Goal: Task Accomplishment & Management: Complete application form

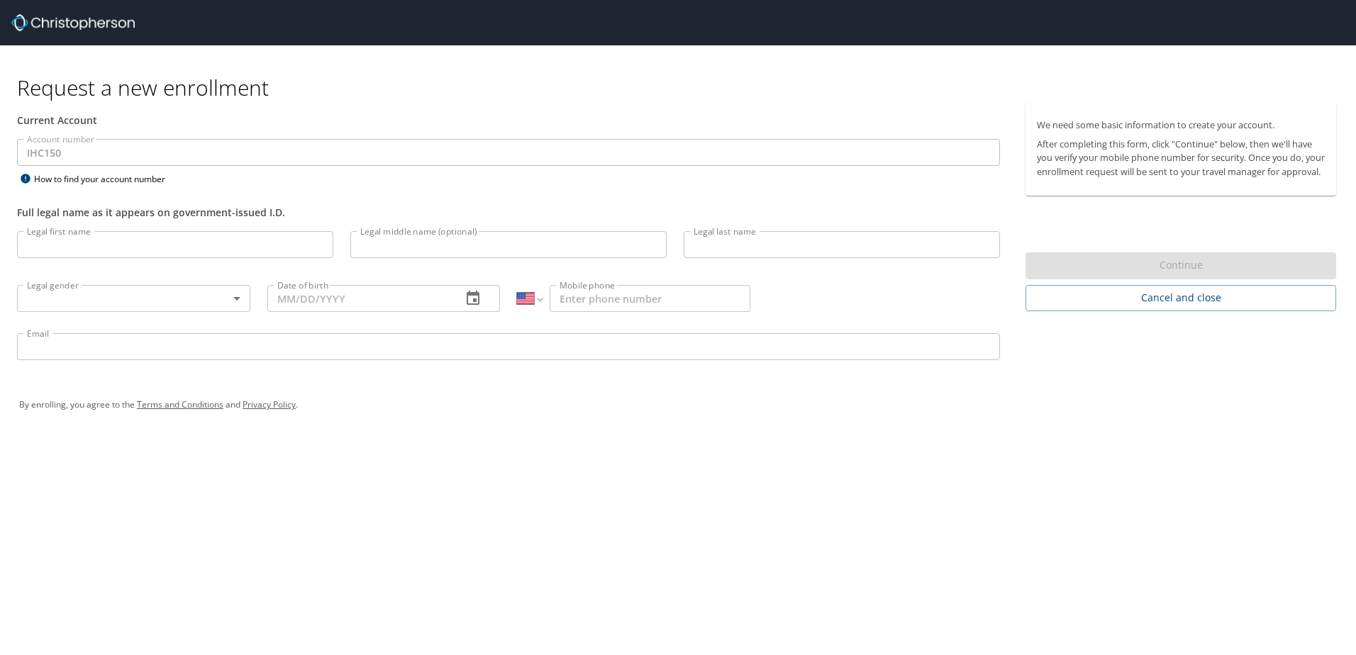
select select "US"
click at [87, 253] on input "Legal first name" at bounding box center [175, 244] width 316 height 27
type input "[PERSON_NAME]"
type input "[PHONE_NUMBER]"
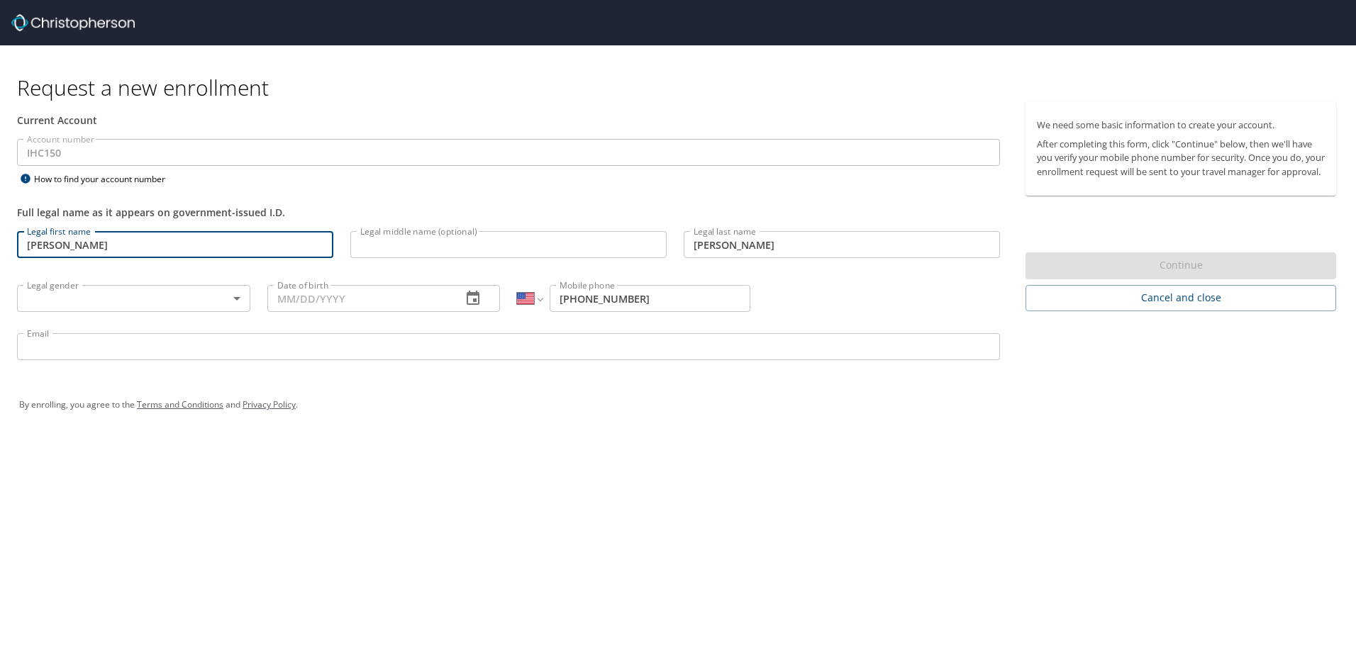
type input "[PERSON_NAME][EMAIL_ADDRESS][PERSON_NAME][DOMAIN_NAME]"
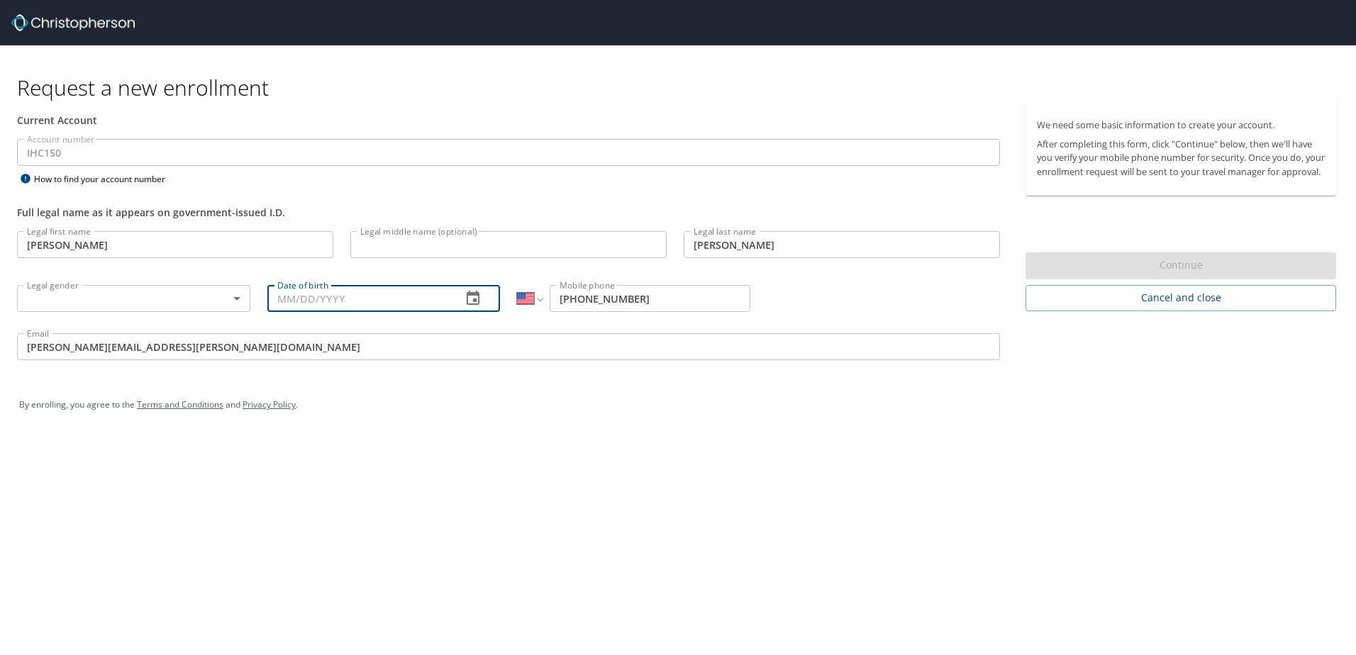
click at [317, 304] on input "Date of birth" at bounding box center [359, 298] width 184 height 27
type input "[DATE]"
click at [540, 409] on div "By enrolling, you agree to the Terms and Conditions and Privacy Policy ." at bounding box center [678, 404] width 1318 height 35
click at [662, 126] on div "Current Account" at bounding box center [508, 120] width 983 height 15
click at [270, 560] on div "Request a new enrollment Current Account Account number IHC150 Account number H…" at bounding box center [678, 327] width 1356 height 655
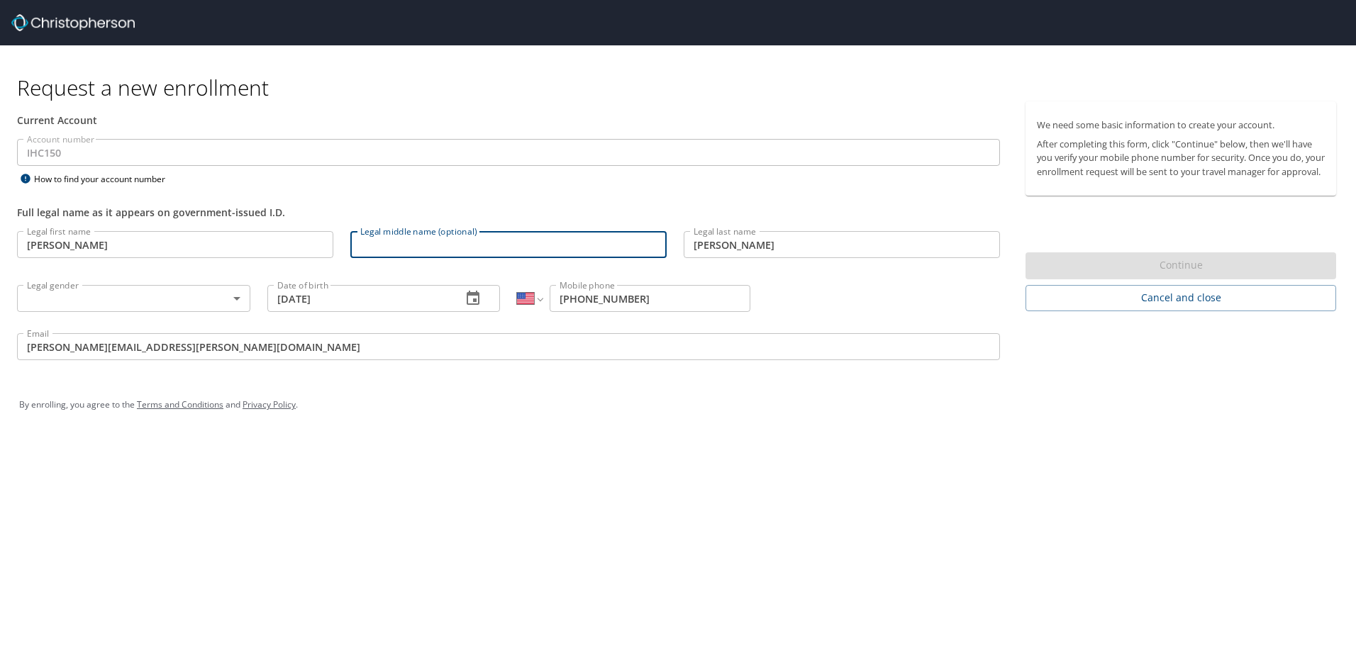
click at [565, 257] on input "Legal middle name (optional)" at bounding box center [508, 244] width 316 height 27
click at [155, 295] on body "Request a new enrollment Current Account Account number IHC150 Account number H…" at bounding box center [678, 327] width 1356 height 655
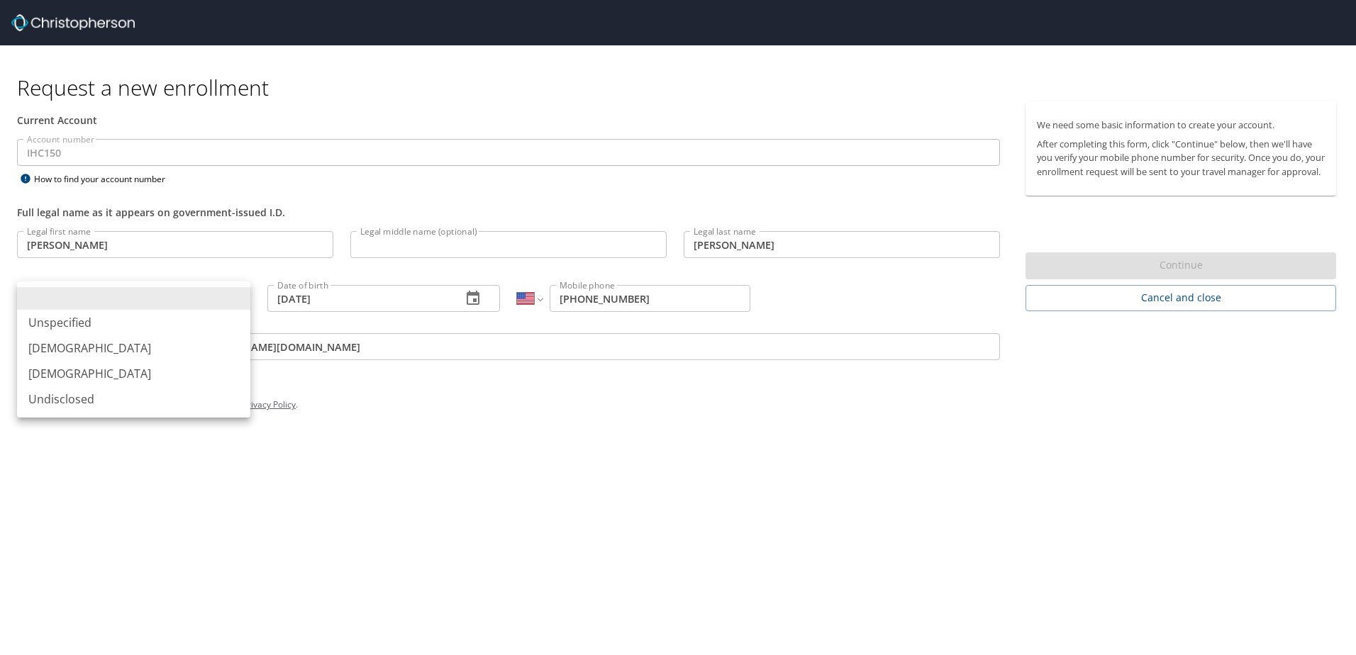
click at [156, 322] on li "Unspecified" at bounding box center [133, 323] width 233 height 26
type input "Unspecified"
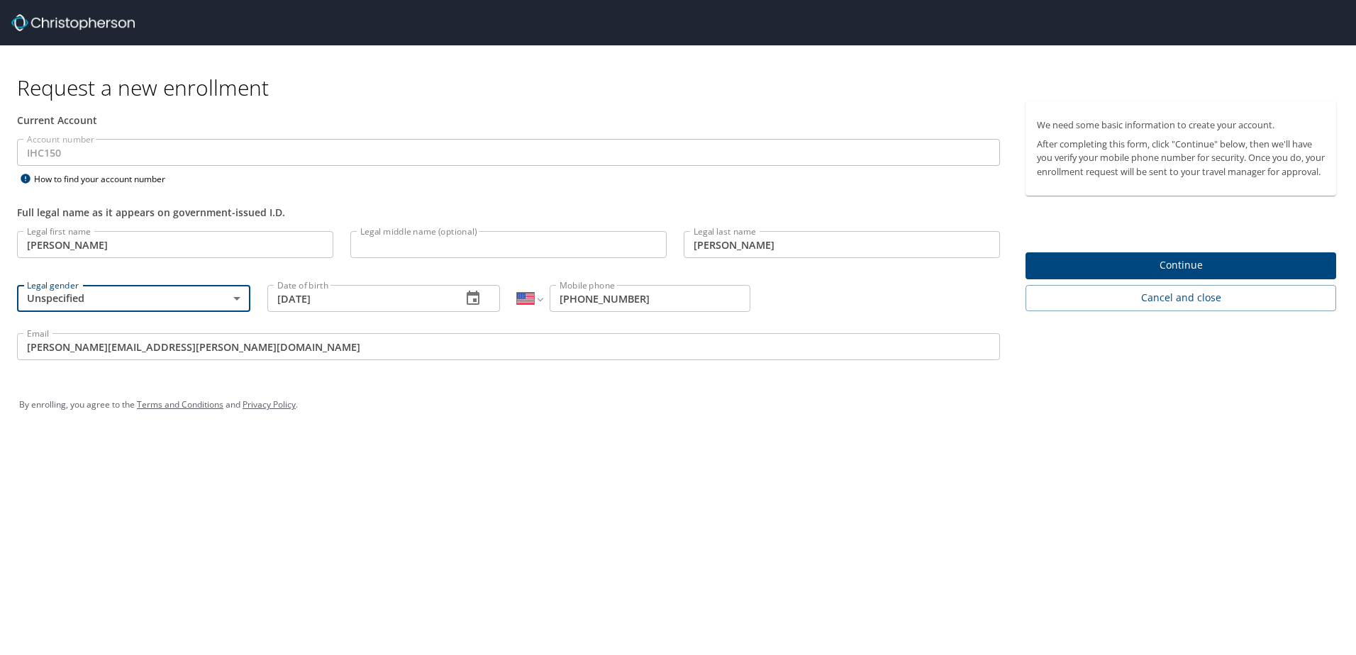
click at [843, 537] on div "Request a new enrollment Current Account Account number IHC150 Account number H…" at bounding box center [678, 327] width 1356 height 655
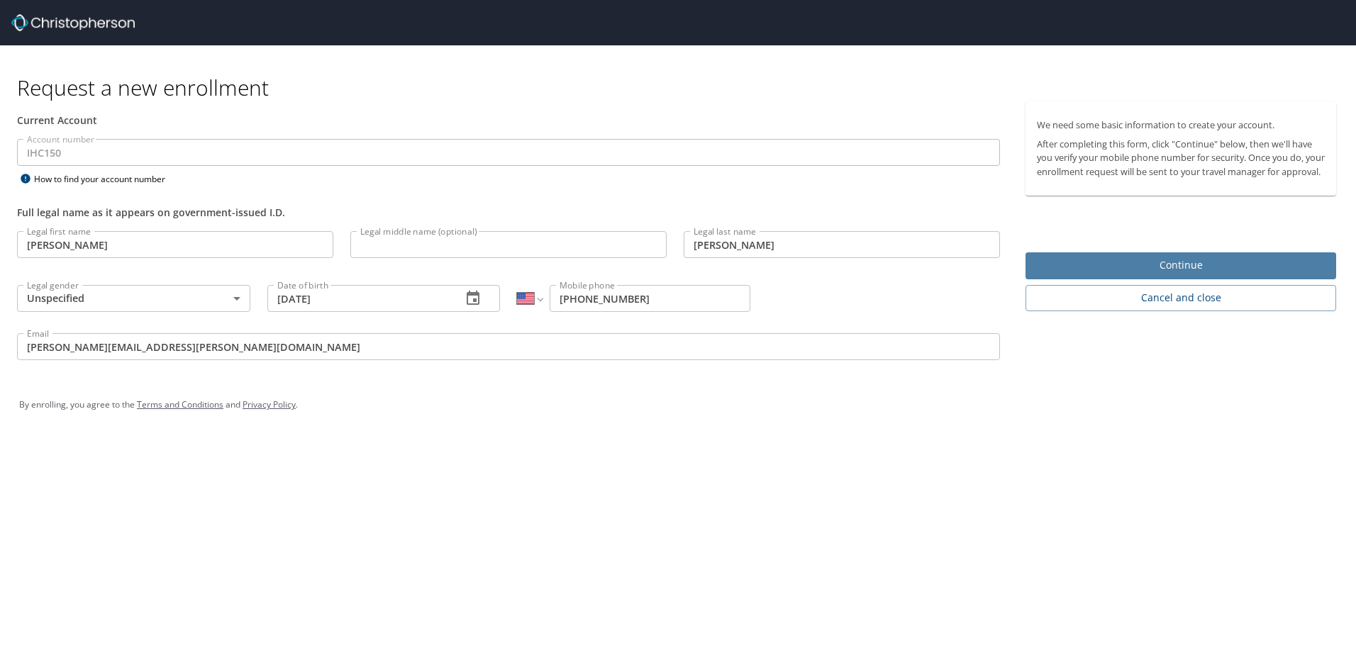
click at [1180, 272] on span "Continue" at bounding box center [1181, 266] width 288 height 18
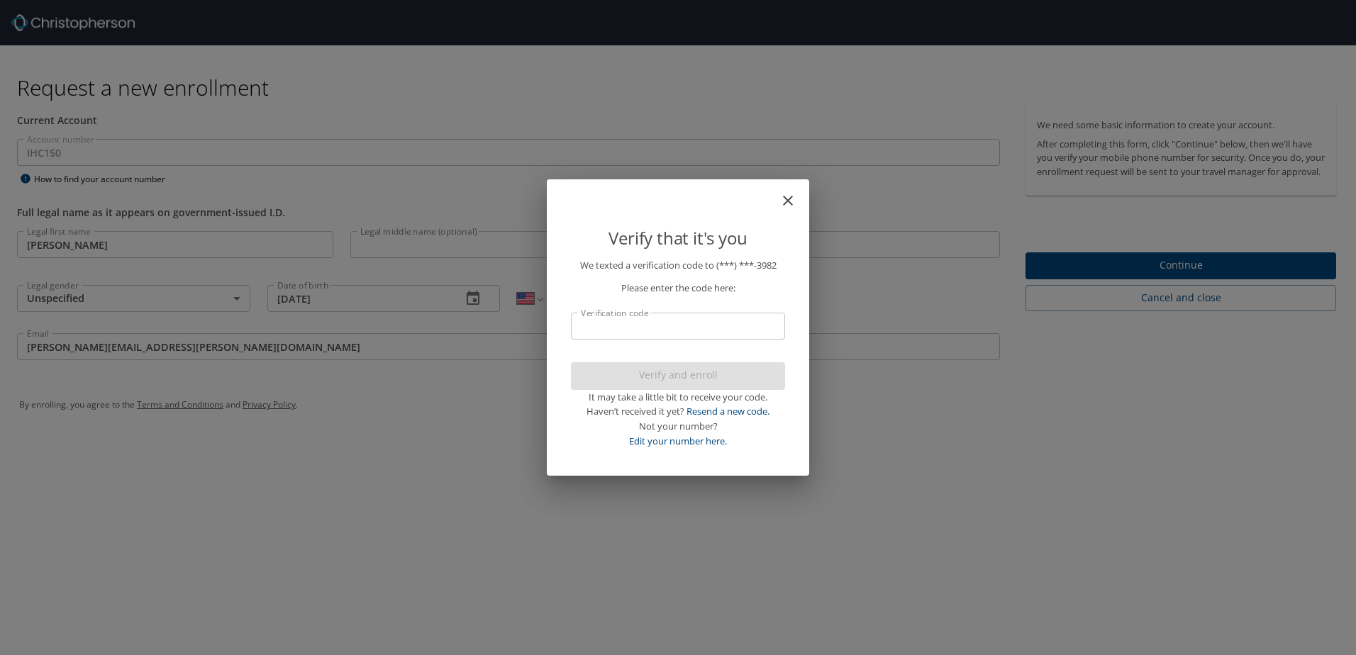
click at [648, 332] on input "Verification code" at bounding box center [678, 326] width 214 height 27
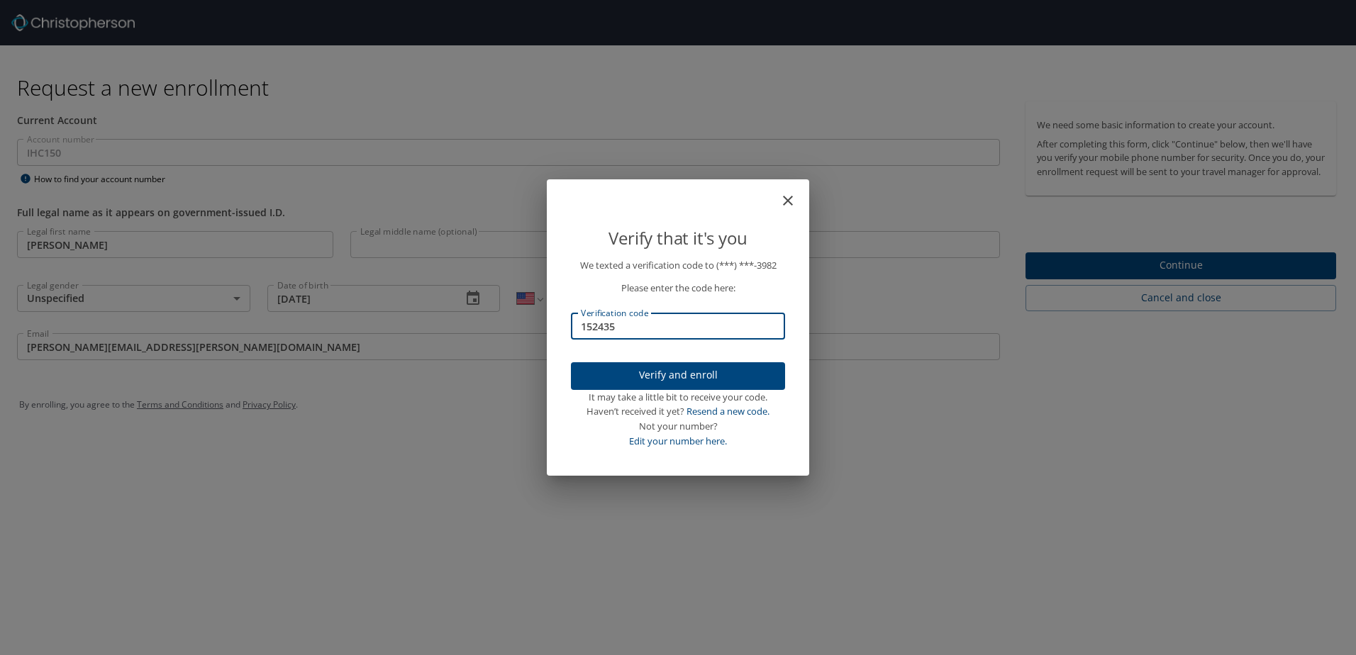
type input "152435"
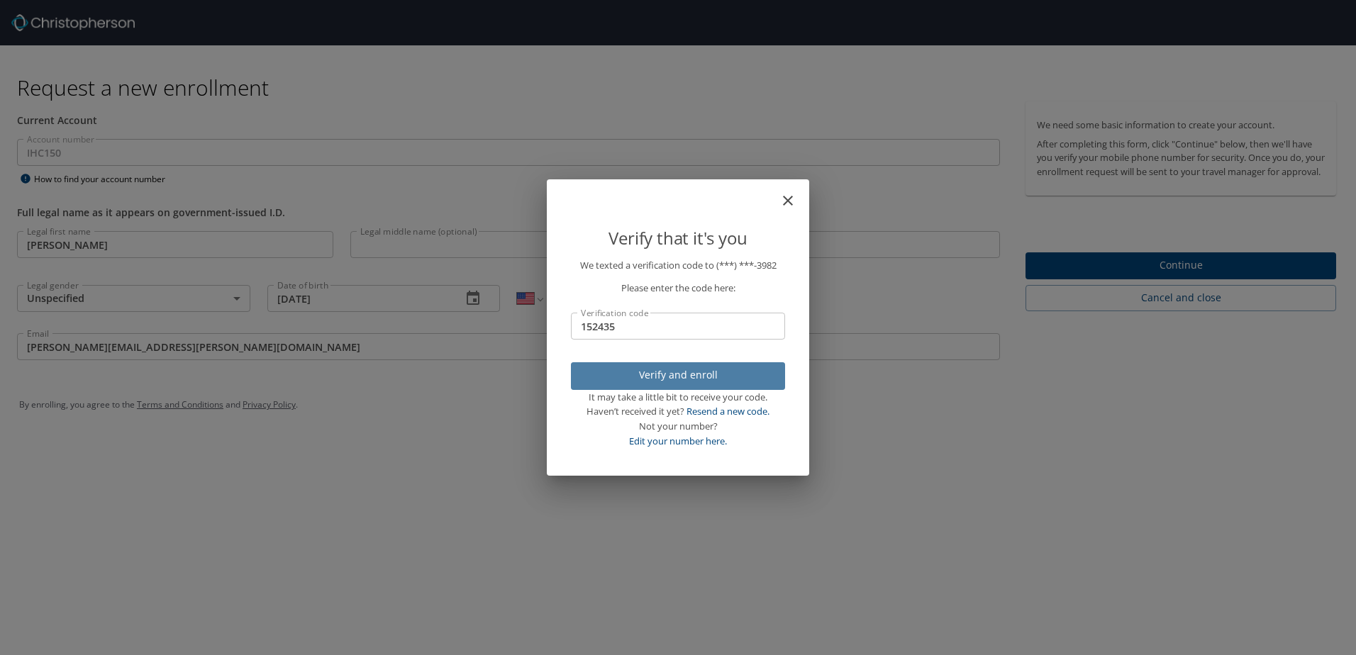
click at [684, 376] on span "Verify and enroll" at bounding box center [678, 376] width 192 height 18
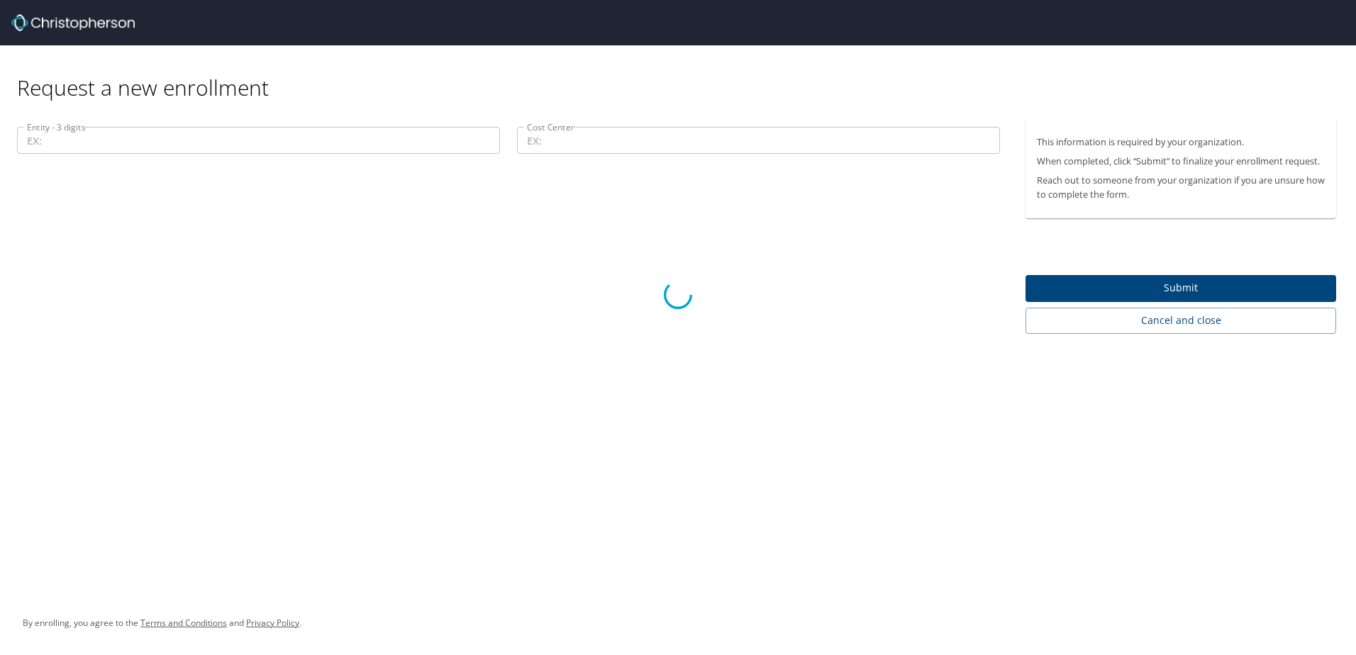
click at [81, 145] on div at bounding box center [678, 295] width 1356 height 721
click at [33, 145] on div at bounding box center [678, 295] width 1356 height 721
click at [318, 154] on div at bounding box center [678, 295] width 1356 height 721
click at [725, 140] on div at bounding box center [678, 295] width 1356 height 721
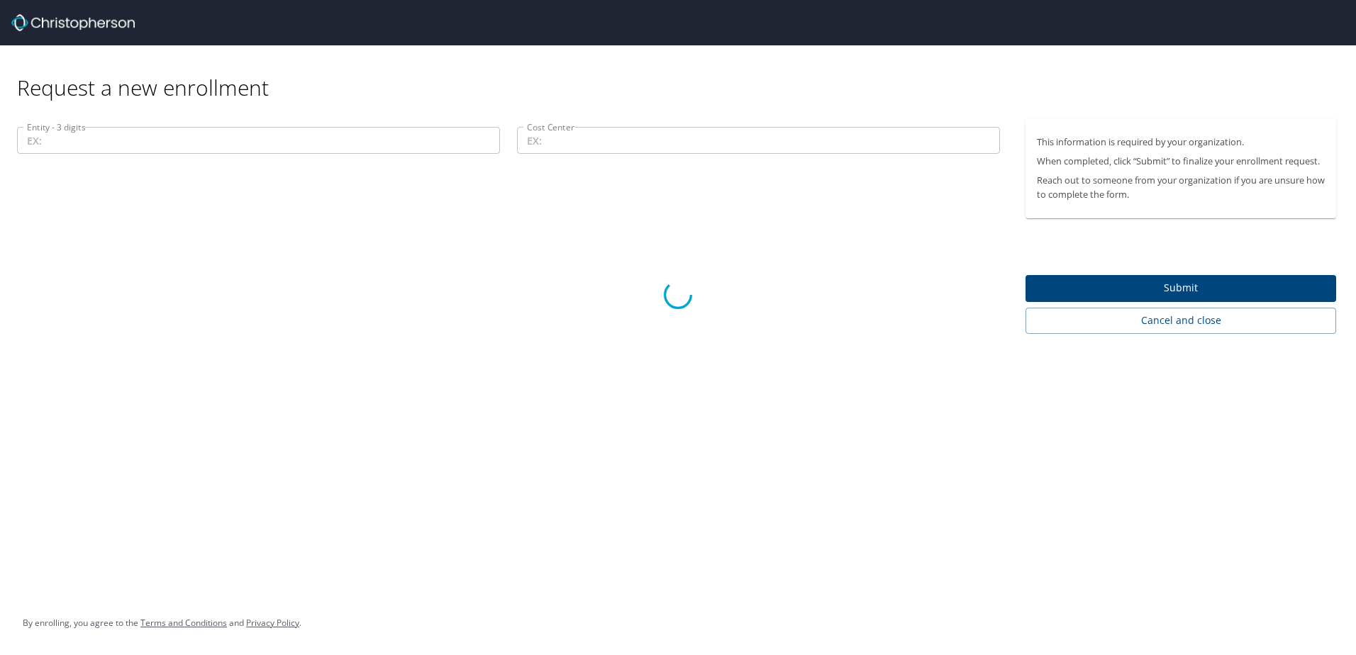
click at [515, 478] on div at bounding box center [678, 295] width 1356 height 721
click at [601, 126] on div at bounding box center [678, 295] width 1356 height 721
click at [334, 141] on div at bounding box center [678, 295] width 1356 height 721
click at [679, 162] on div at bounding box center [678, 295] width 1356 height 721
click at [569, 205] on div at bounding box center [678, 295] width 1356 height 721
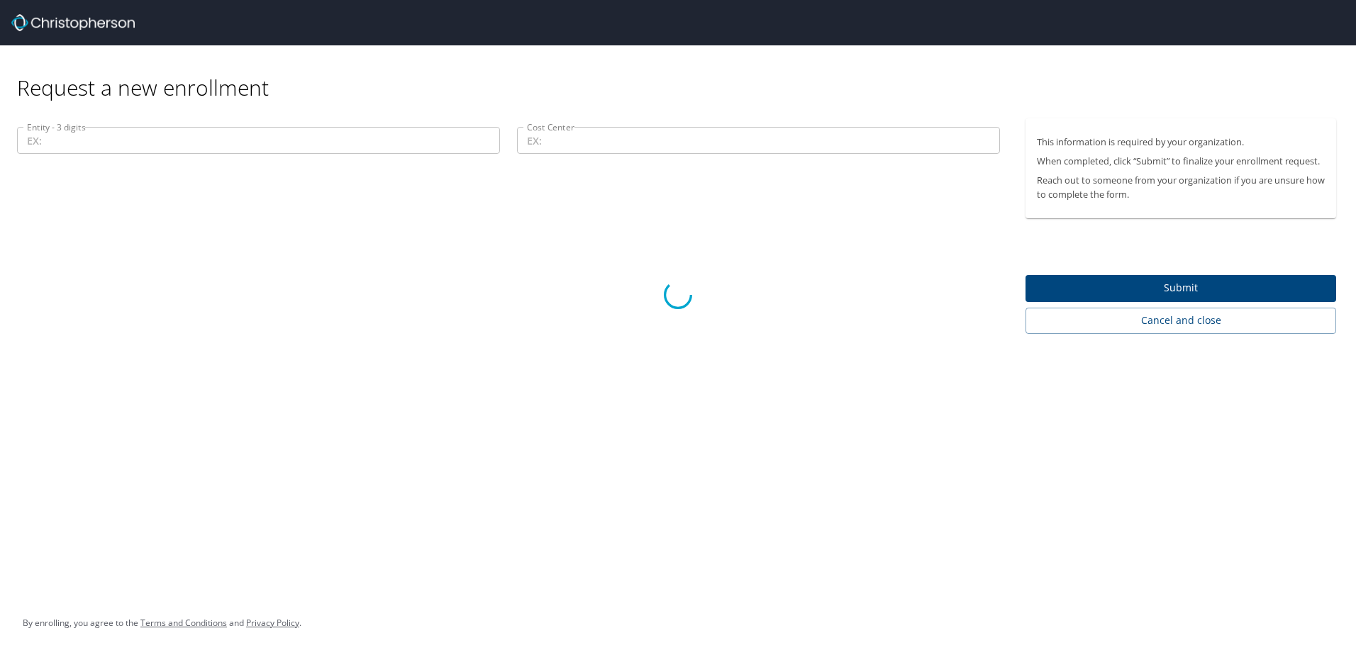
click at [425, 134] on div at bounding box center [678, 295] width 1356 height 721
click at [427, 134] on div at bounding box center [678, 295] width 1356 height 721
click at [624, 147] on div at bounding box center [678, 295] width 1356 height 721
click at [556, 404] on div at bounding box center [678, 295] width 1356 height 721
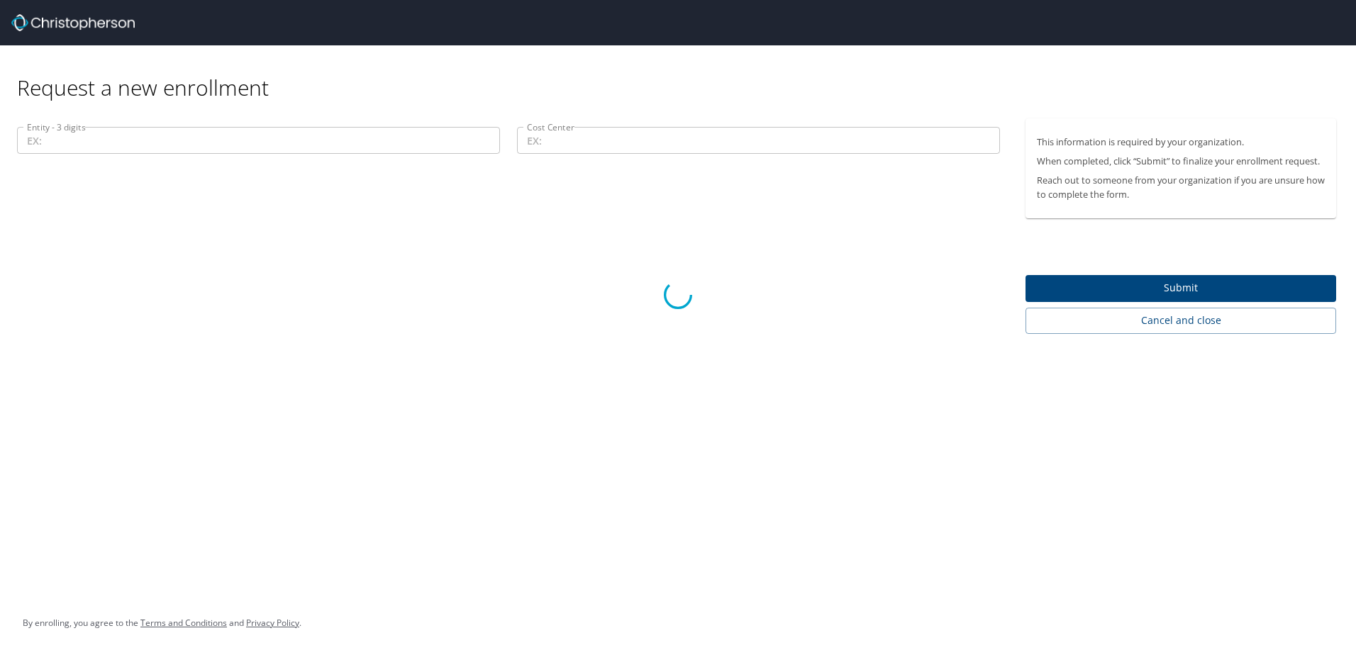
click at [1110, 312] on div at bounding box center [678, 295] width 1356 height 721
click at [1110, 323] on div at bounding box center [678, 295] width 1356 height 721
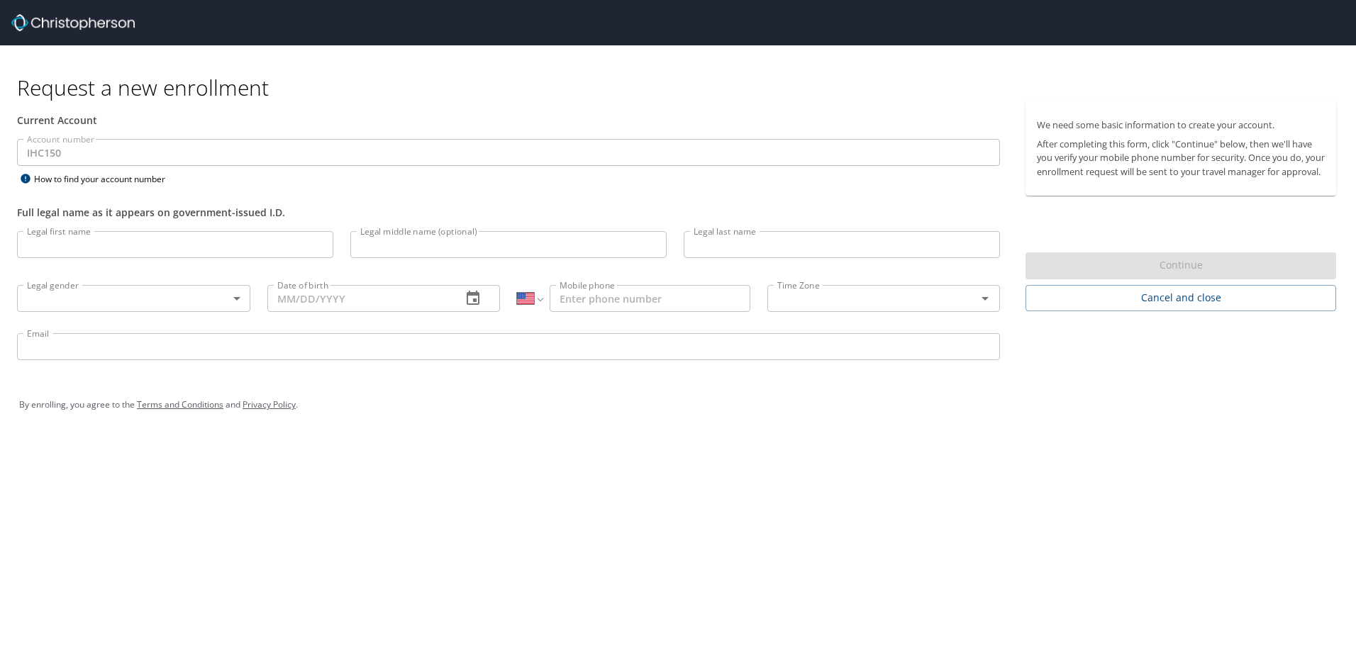
select select "US"
click at [158, 231] on div "Legal first name Legal first name" at bounding box center [175, 247] width 333 height 48
click at [157, 238] on input "Legal first name" at bounding box center [175, 244] width 316 height 27
type input "[PERSON_NAME]"
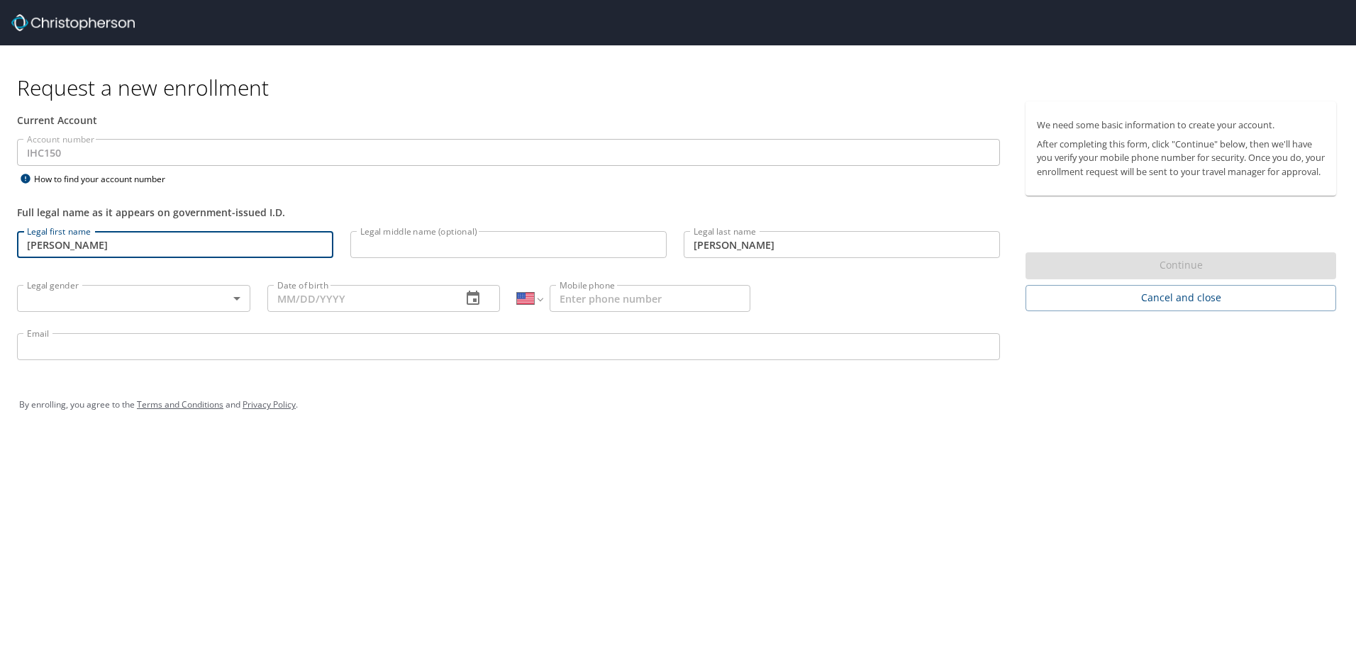
type input "[DATE]"
type input "[PHONE_NUMBER]"
type input "[PERSON_NAME][EMAIL_ADDRESS][PERSON_NAME][DOMAIN_NAME]"
click at [356, 503] on div "Request a new enrollment Current Account Account number IHC150 Account number H…" at bounding box center [678, 327] width 1356 height 655
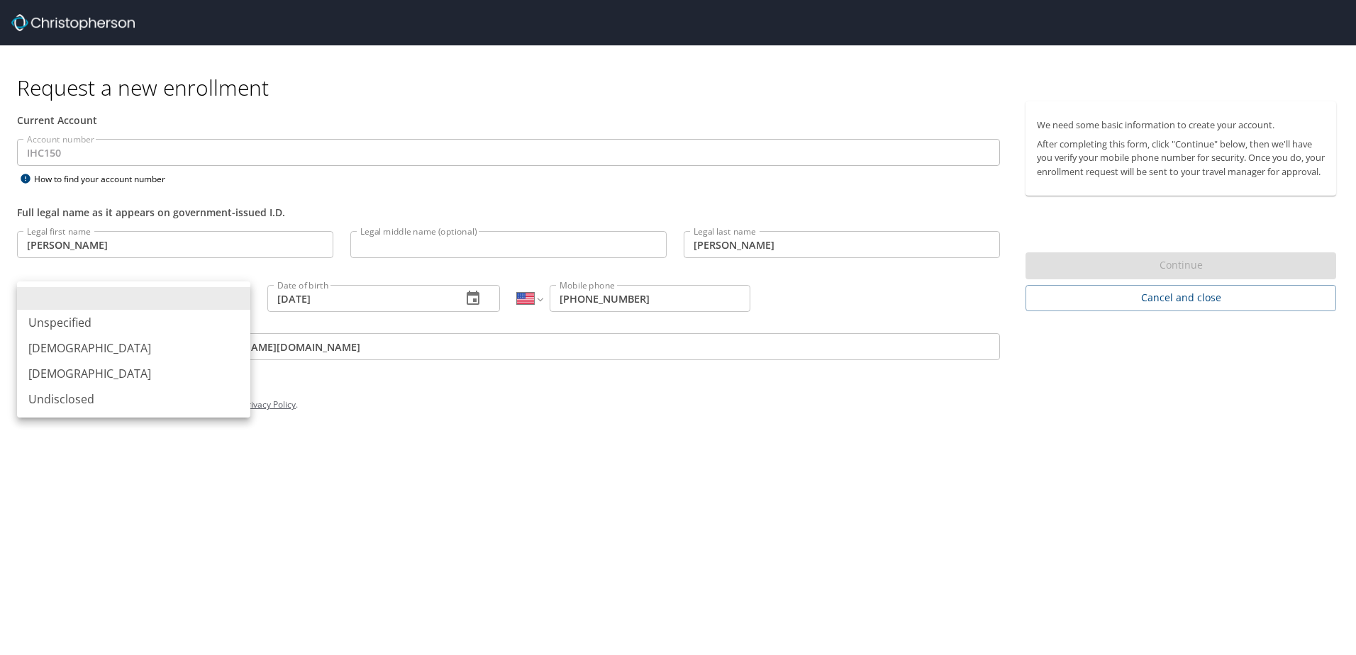
click at [210, 304] on body "Request a new enrollment Current Account Account number IHC150 Account number H…" at bounding box center [678, 327] width 1356 height 655
click at [154, 310] on li "Unspecified" at bounding box center [133, 323] width 233 height 26
type input "Unspecified"
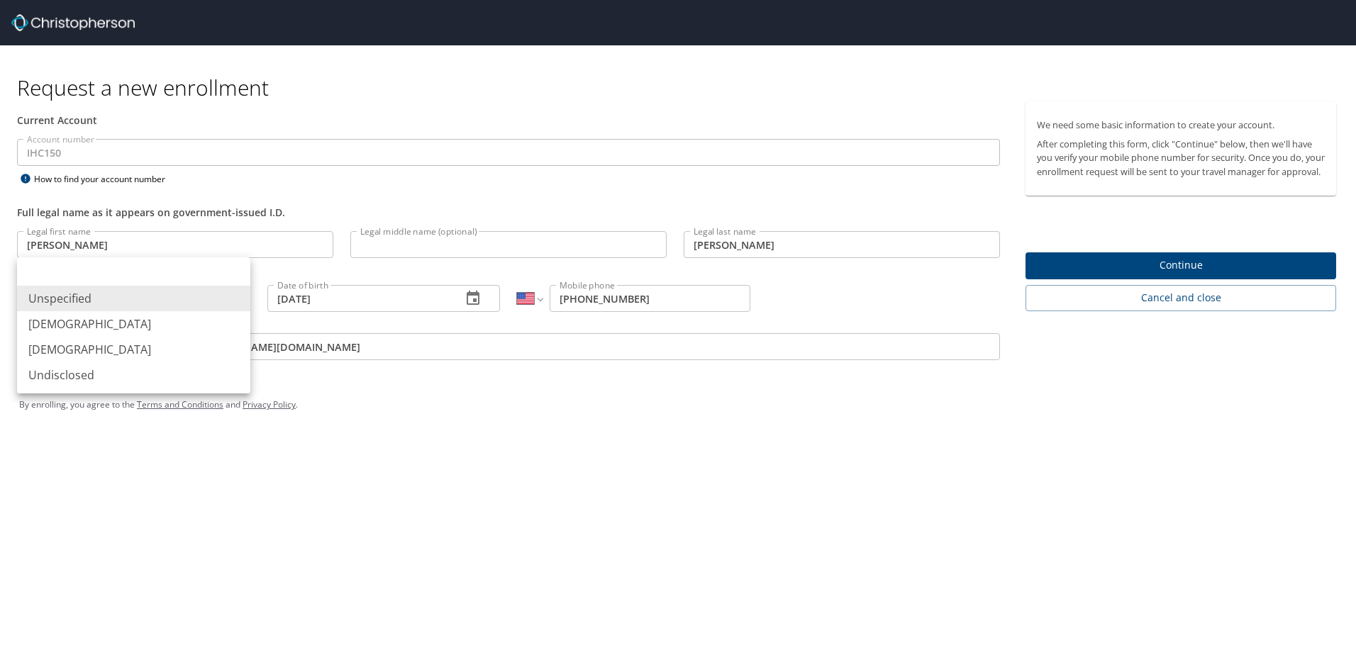
click at [243, 300] on body "Request a new enrollment Current Account Account number IHC150 Account number H…" at bounding box center [678, 327] width 1356 height 655
click at [625, 513] on div at bounding box center [678, 327] width 1356 height 655
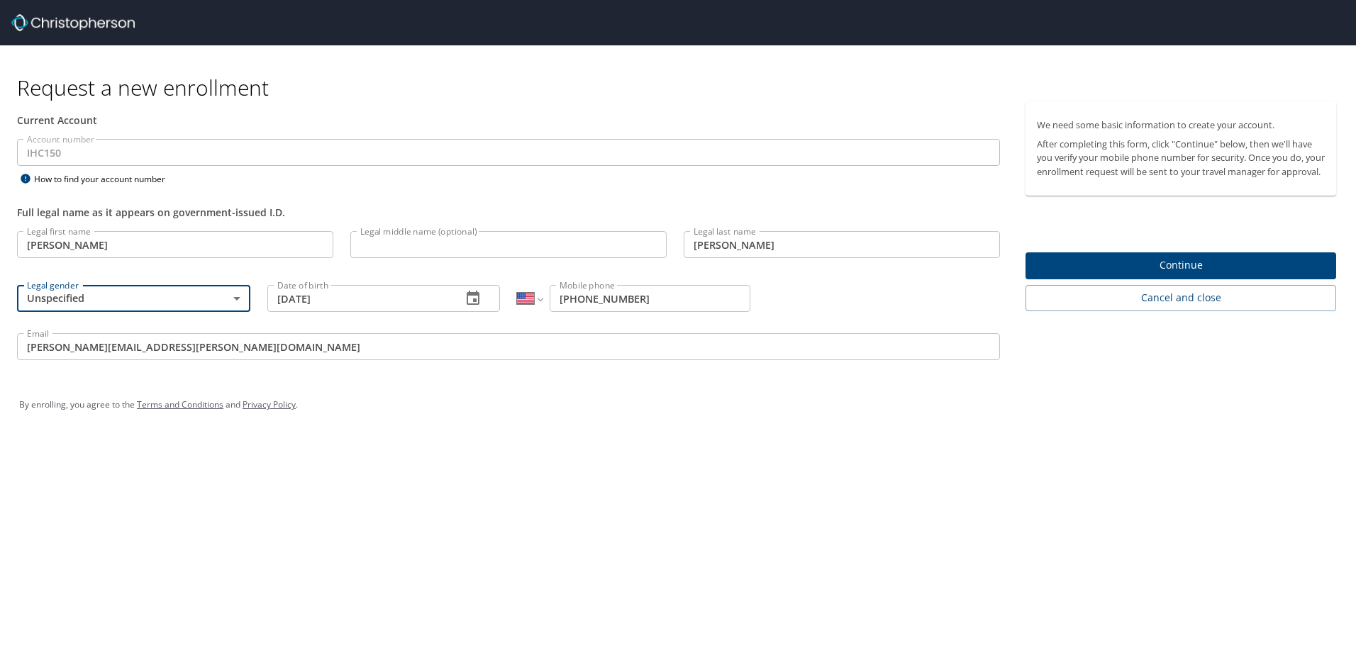
click at [1158, 274] on span "Continue" at bounding box center [1181, 266] width 288 height 18
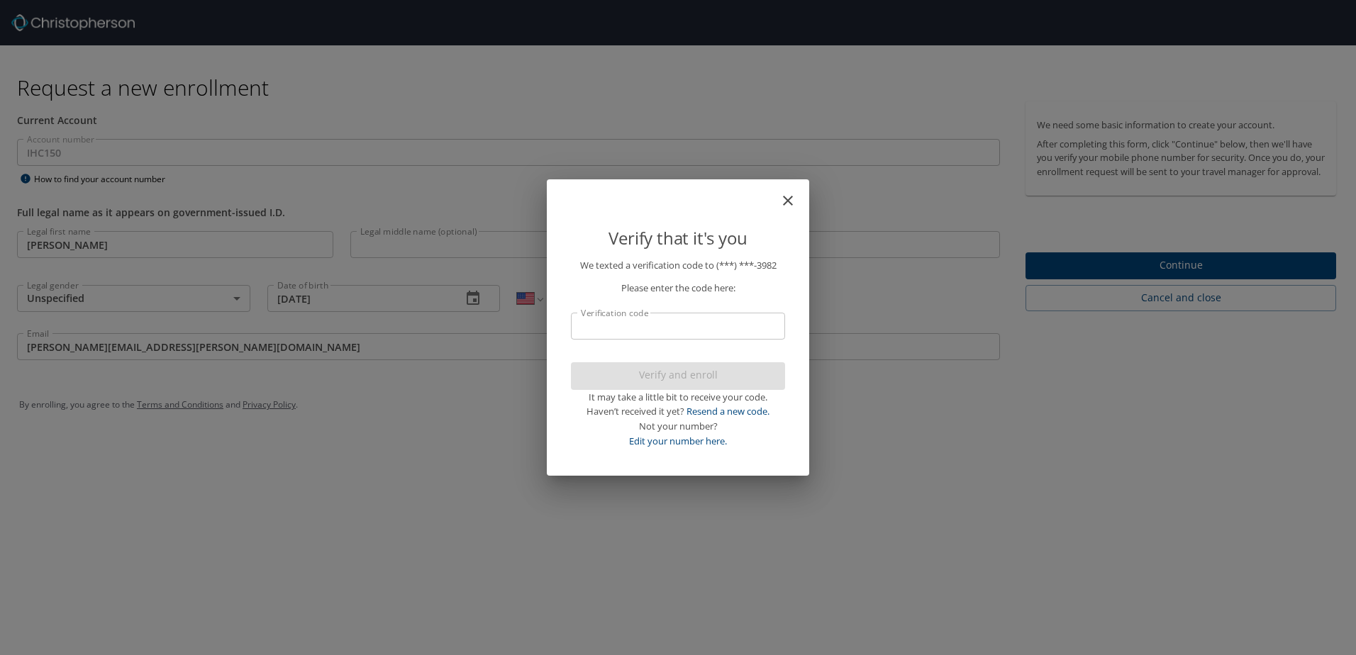
click at [697, 327] on input "Verification code" at bounding box center [678, 326] width 214 height 27
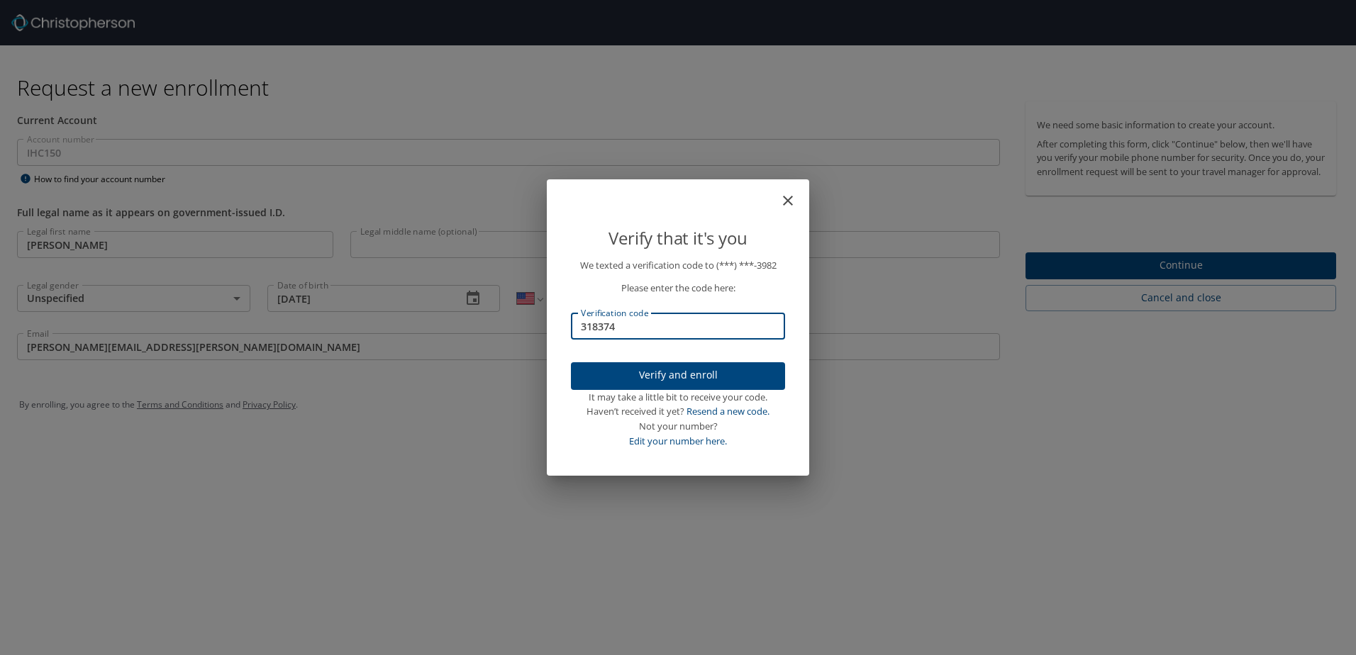
type input "318374"
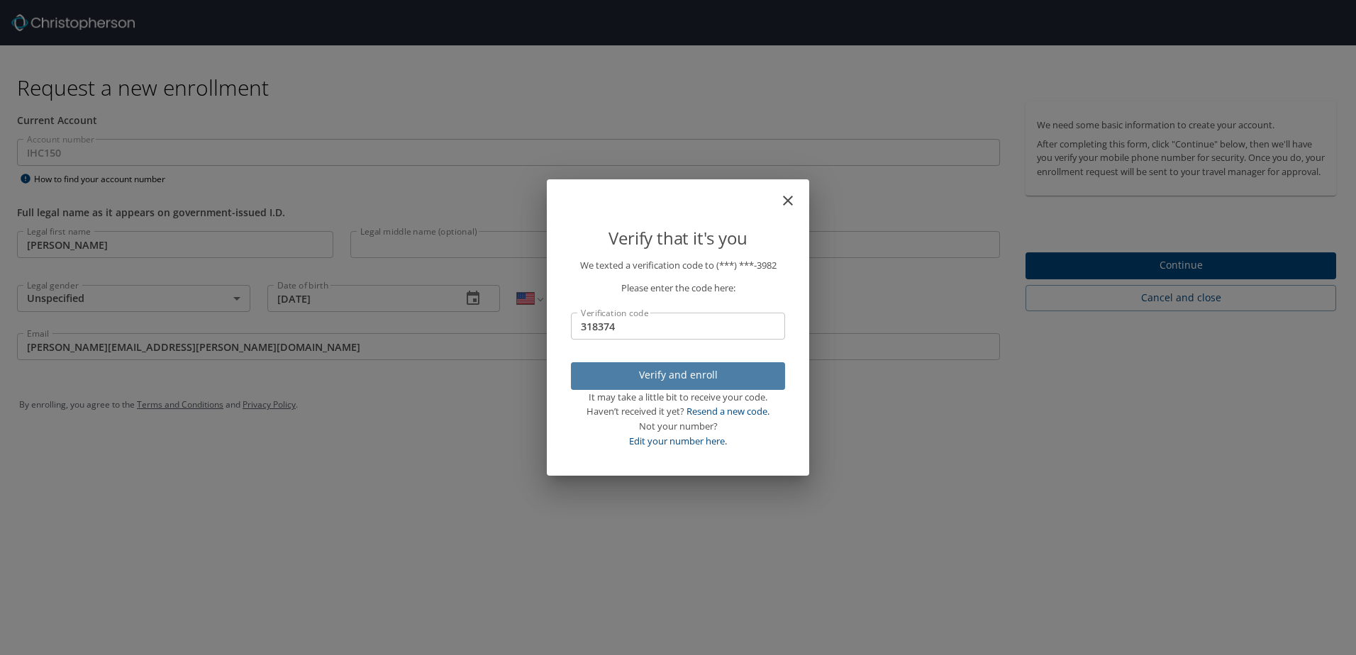
click at [664, 381] on span "Verify and enroll" at bounding box center [678, 376] width 192 height 18
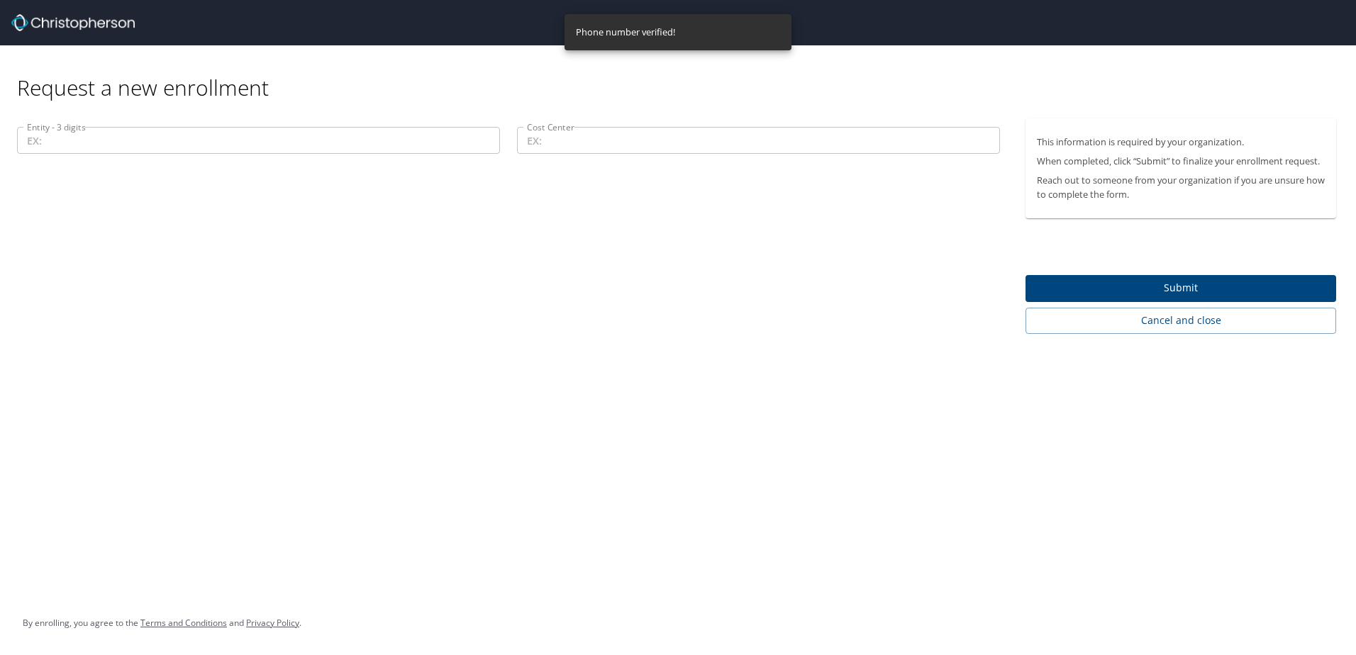
click at [326, 135] on input "Entity - 3 digits" at bounding box center [258, 140] width 483 height 27
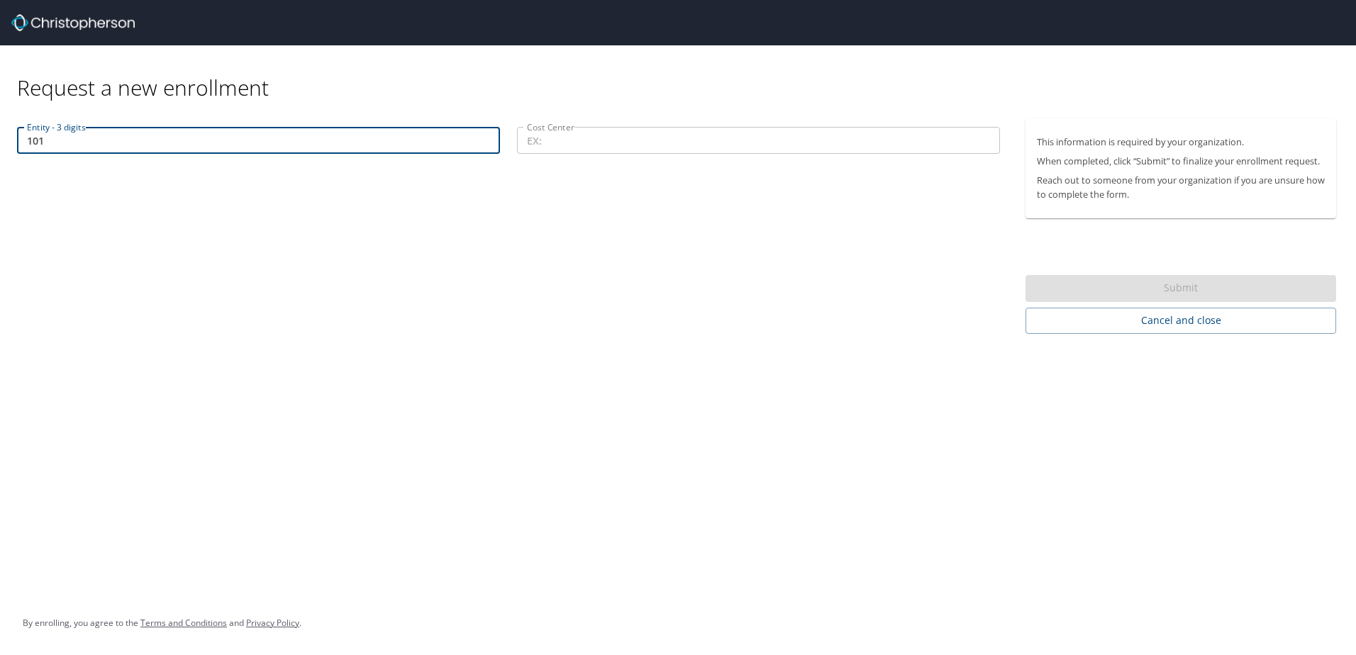
type input "101"
click at [543, 147] on input "Cost Center" at bounding box center [758, 140] width 483 height 27
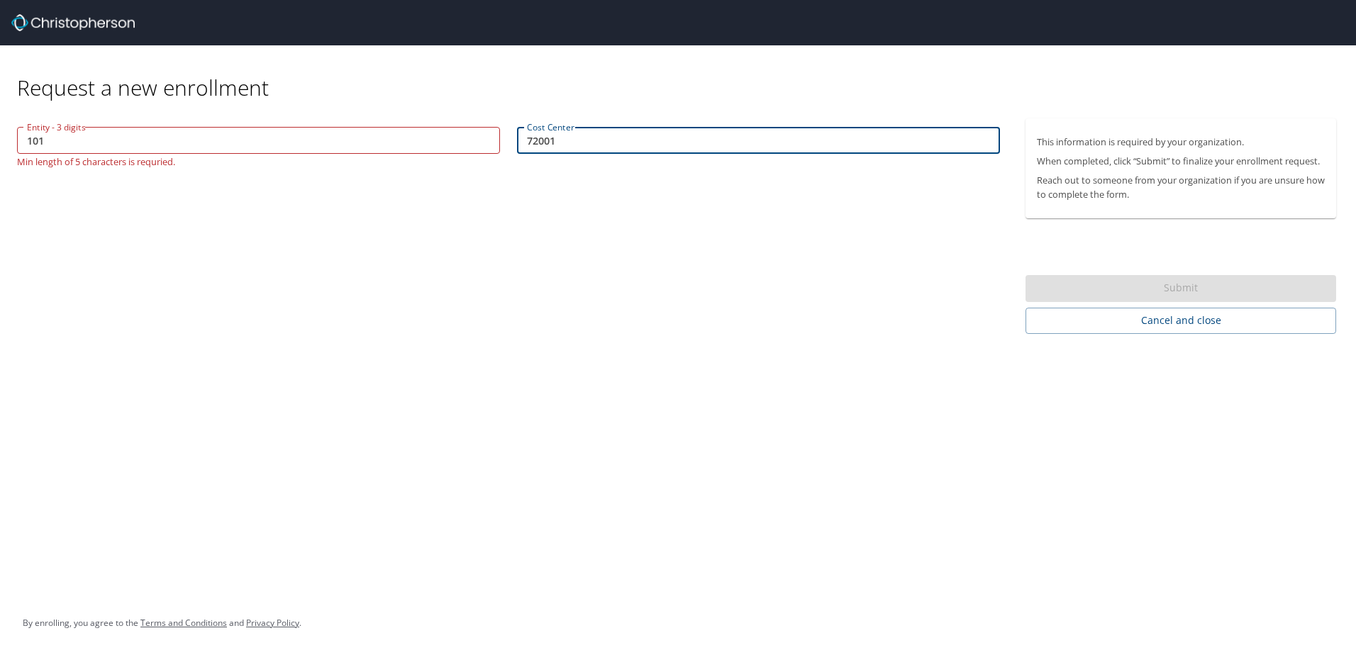
type input "72001"
click at [27, 140] on input "101" at bounding box center [258, 140] width 483 height 27
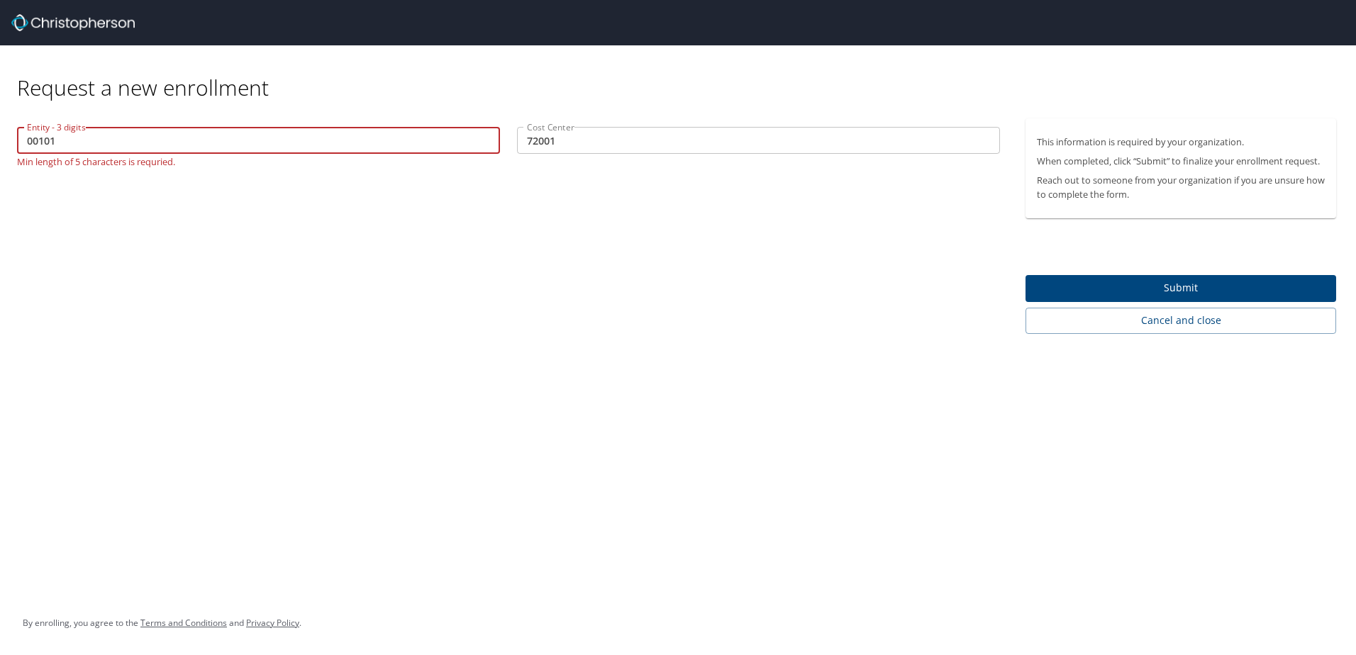
type input "00101"
click at [144, 279] on div "Entity - 3 digits 00101 Entity - 3 digits Min length of 5 characters is requrie…" at bounding box center [508, 226] width 1017 height 216
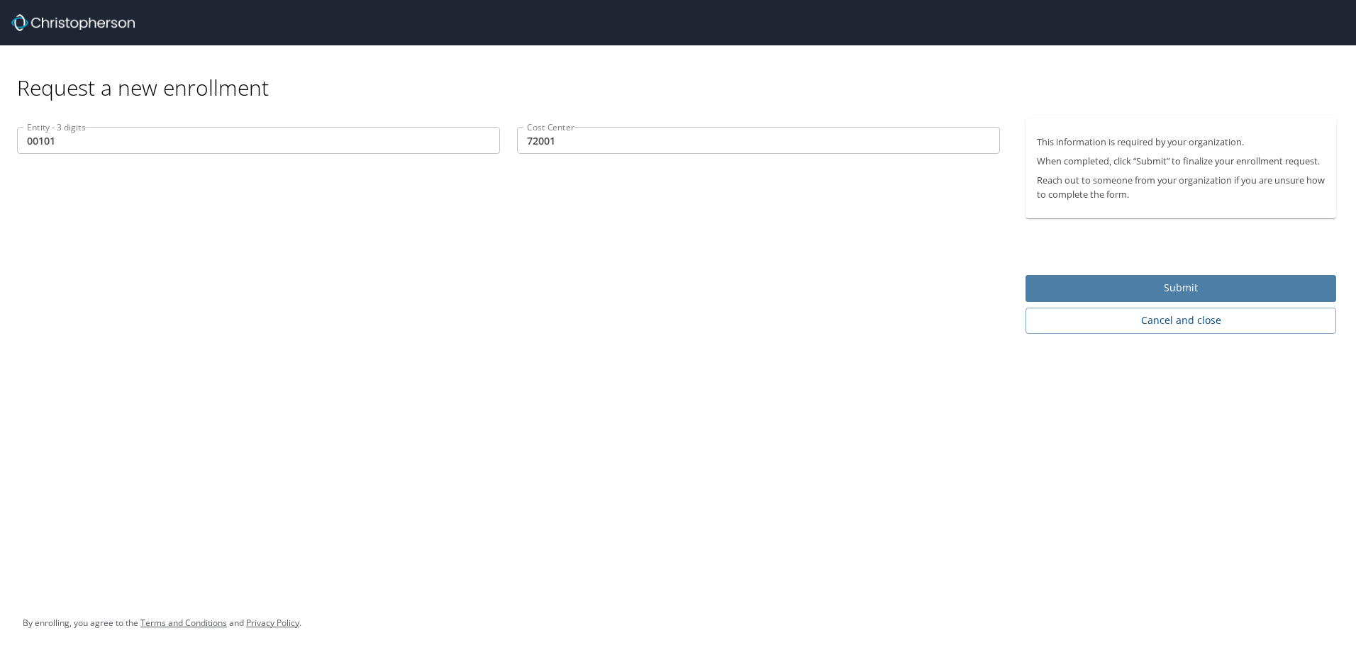
click at [1099, 276] on button "Submit" at bounding box center [1181, 289] width 311 height 28
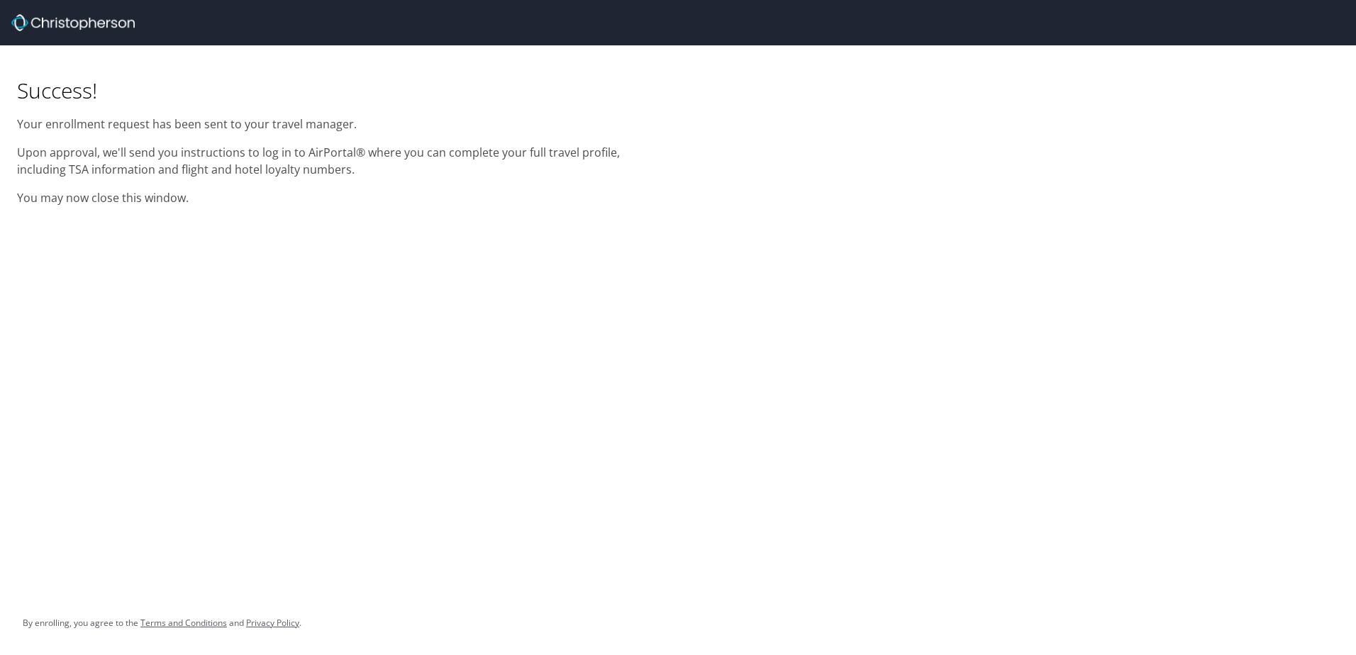
drag, startPoint x: 165, startPoint y: 295, endPoint x: 112, endPoint y: 382, distance: 101.2
click at [112, 382] on div "Success! Your enrollment request has been sent to your travel manager. Upon app…" at bounding box center [678, 327] width 1356 height 655
